Goal: Task Accomplishment & Management: Manage account settings

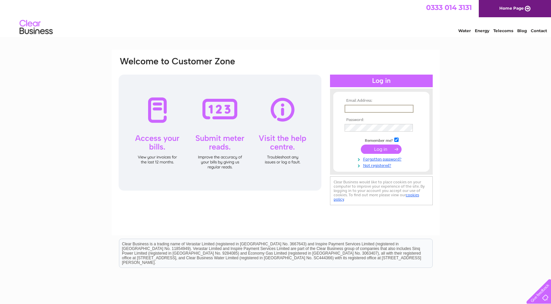
paste input "[EMAIL_ADDRESS][DOMAIN_NAME]"
type input "[EMAIL_ADDRESS][DOMAIN_NAME]"
click at [368, 151] on input "submit" at bounding box center [381, 148] width 41 height 9
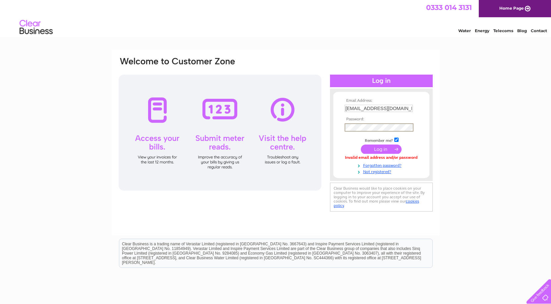
click at [389, 148] on input "submit" at bounding box center [381, 148] width 41 height 9
